Goal: Task Accomplishment & Management: Manage account settings

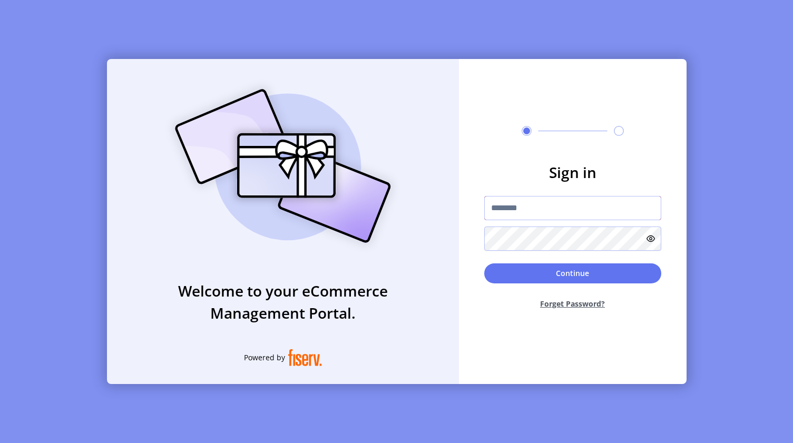
type input "*********"
click at [572, 273] on button "Continue" at bounding box center [572, 273] width 177 height 20
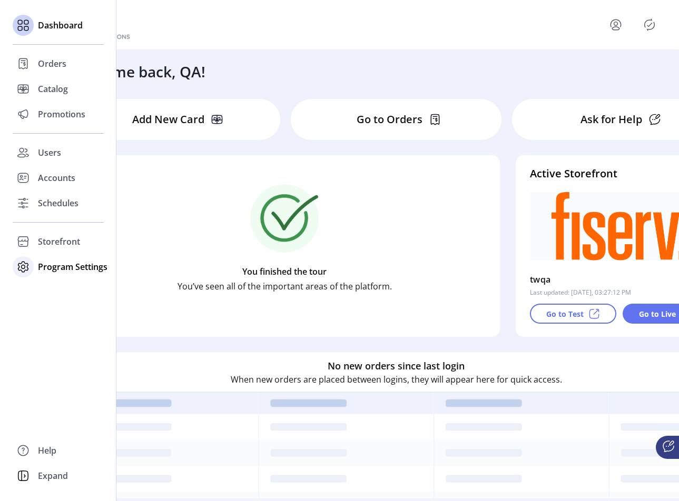
click at [73, 268] on span "Program Settings" at bounding box center [73, 267] width 70 height 13
click at [60, 289] on span "Templates" at bounding box center [59, 288] width 42 height 13
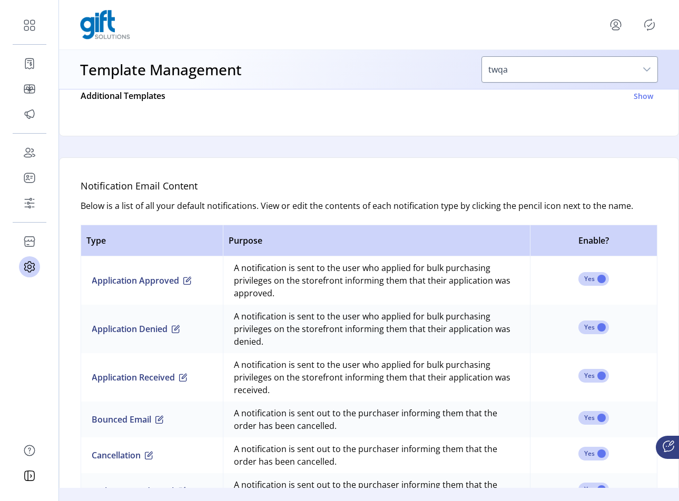
scroll to position [702, 0]
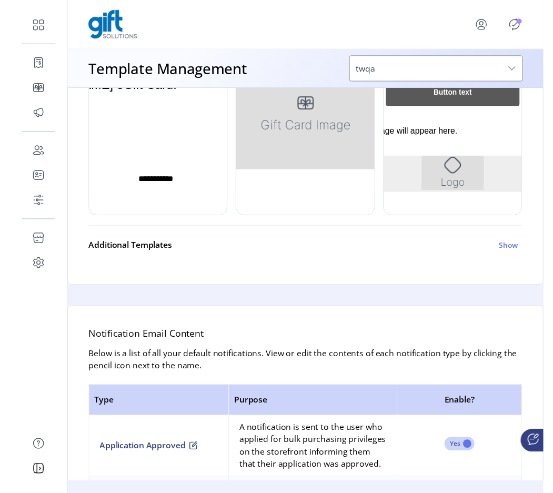
scroll to position [797, 0]
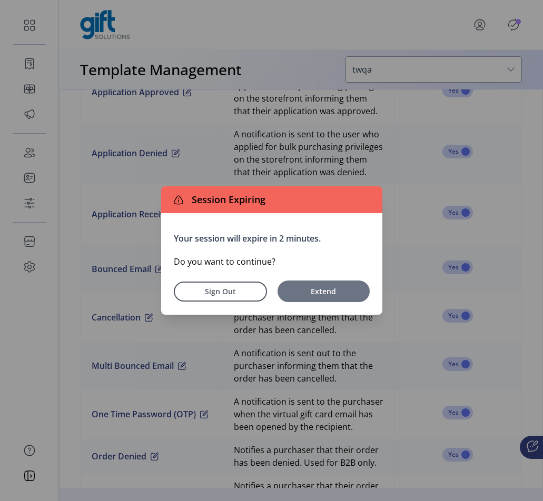
click at [345, 296] on span "Extend" at bounding box center [324, 291] width 82 height 11
